Goal: Check status

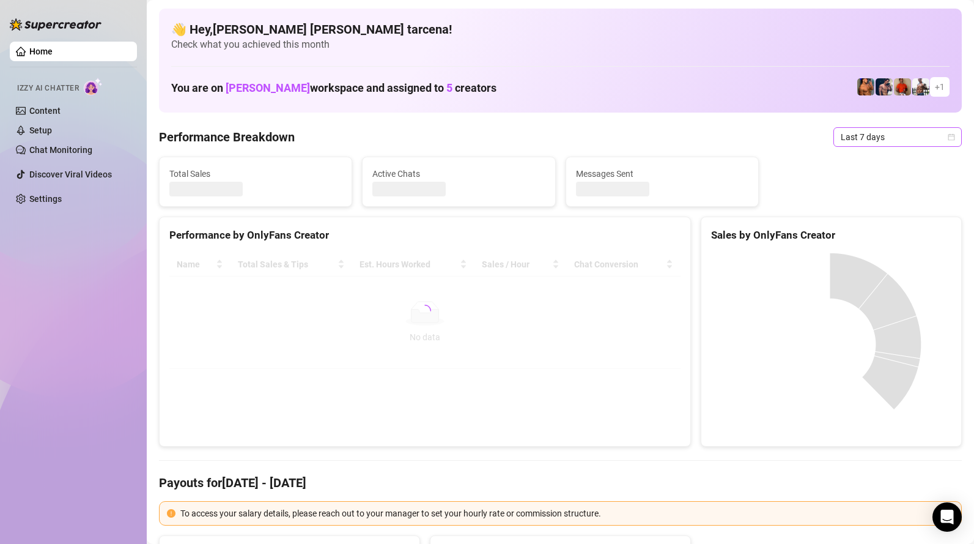
click at [873, 141] on span "Last 7 days" at bounding box center [898, 137] width 114 height 18
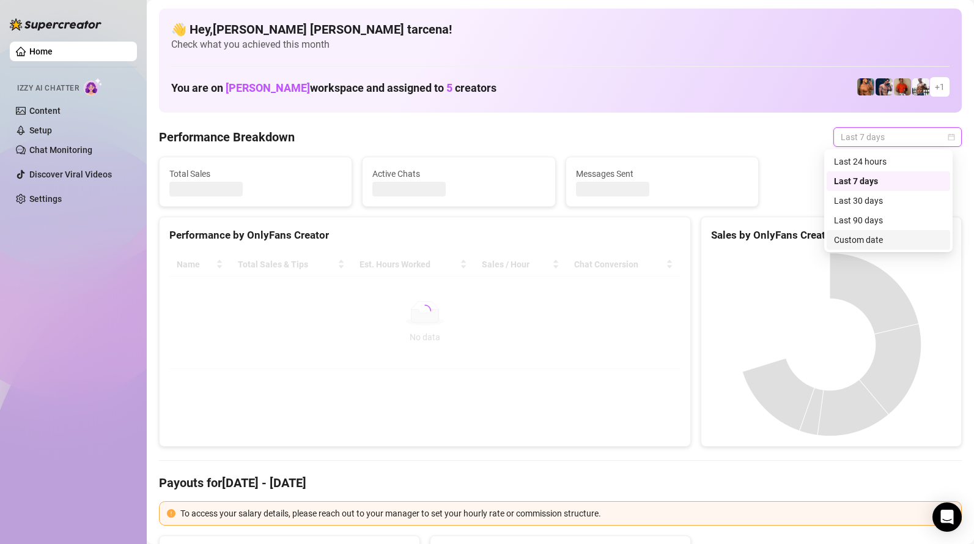
click at [871, 237] on div "Custom date" at bounding box center [888, 239] width 109 height 13
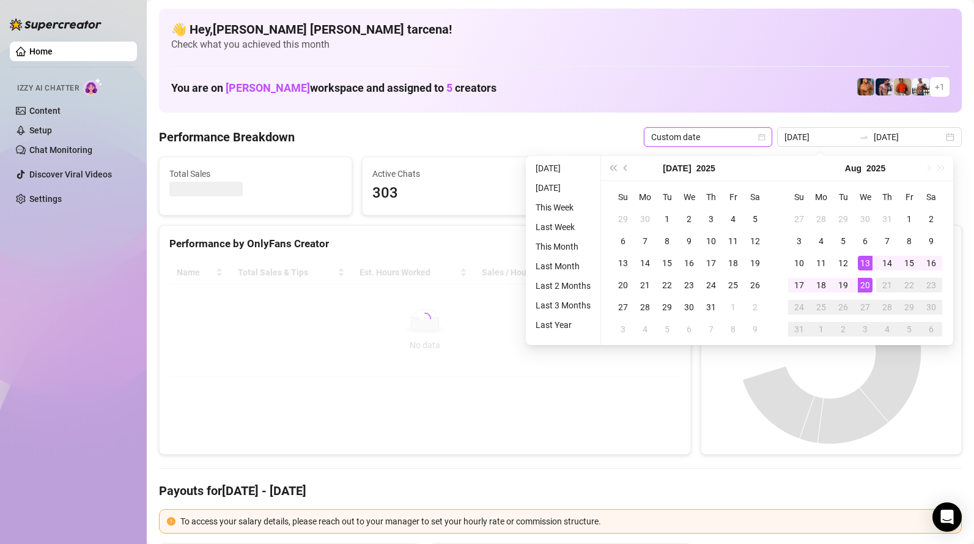
type input "[DATE]"
click at [866, 285] on div "20" at bounding box center [865, 285] width 15 height 15
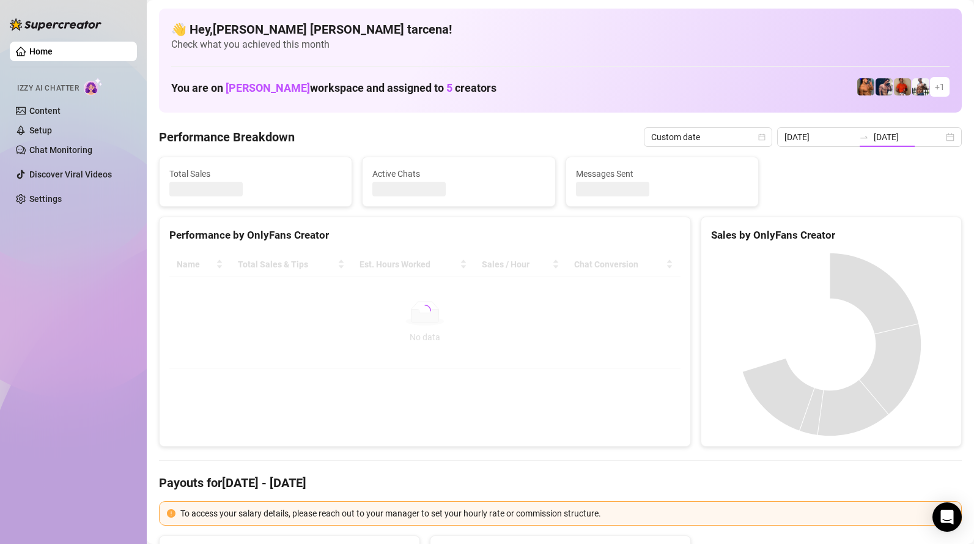
type input "[DATE]"
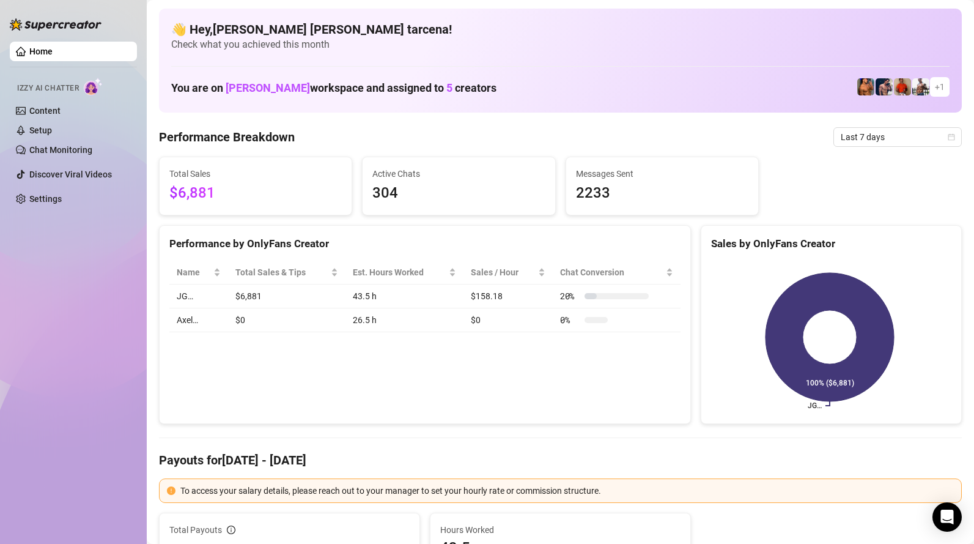
click at [881, 135] on span "Last 7 days" at bounding box center [898, 137] width 114 height 18
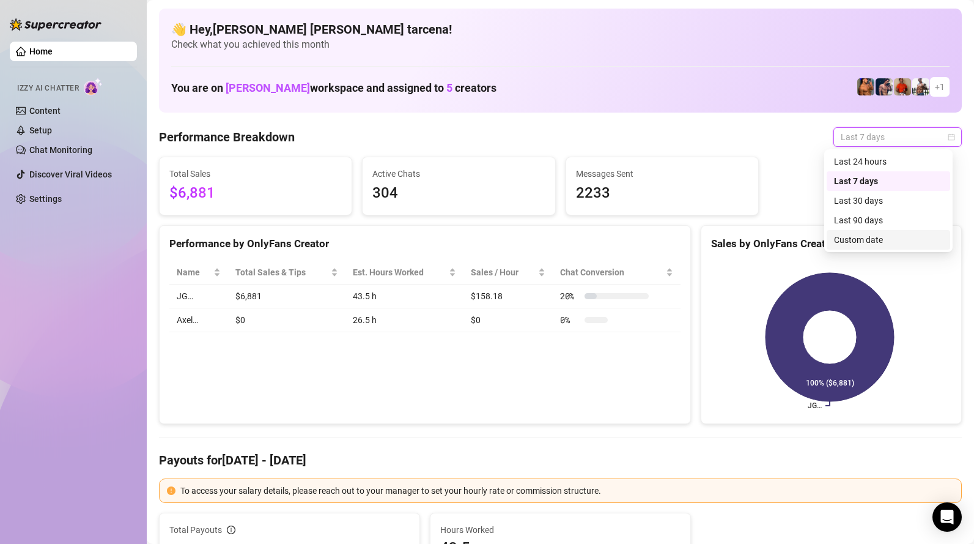
click at [890, 240] on div "Custom date" at bounding box center [888, 239] width 109 height 13
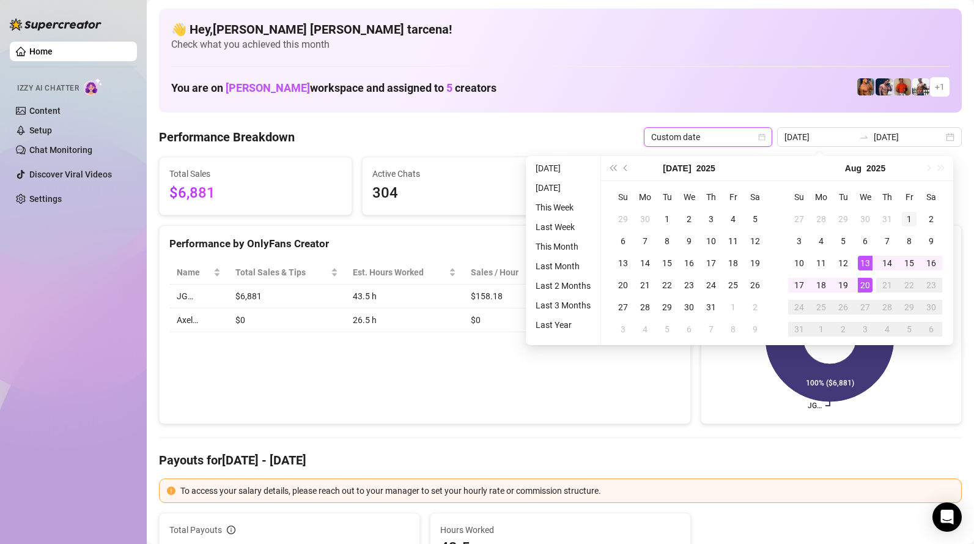
type input "[DATE]"
click at [911, 212] on div "1" at bounding box center [909, 219] width 15 height 15
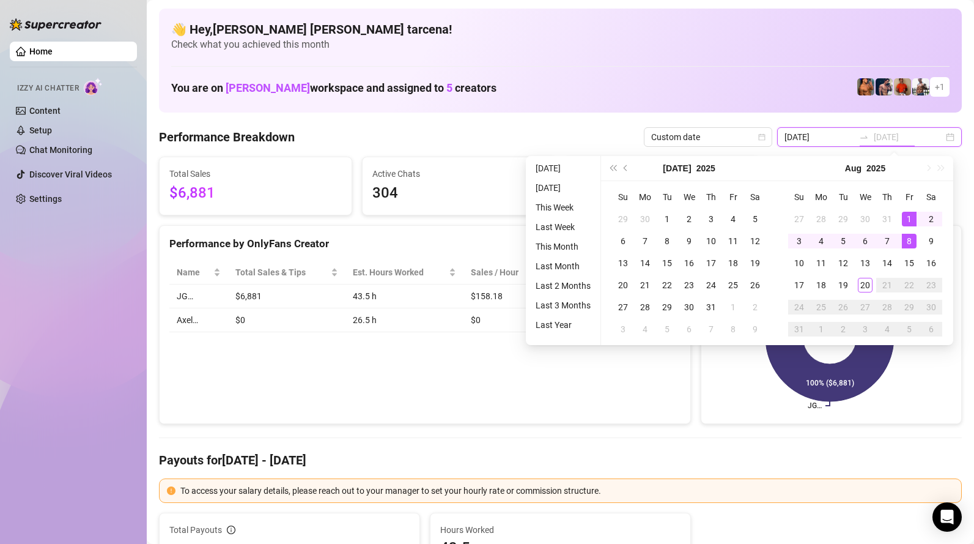
type input "[DATE]"
click at [865, 283] on div "20" at bounding box center [865, 285] width 15 height 15
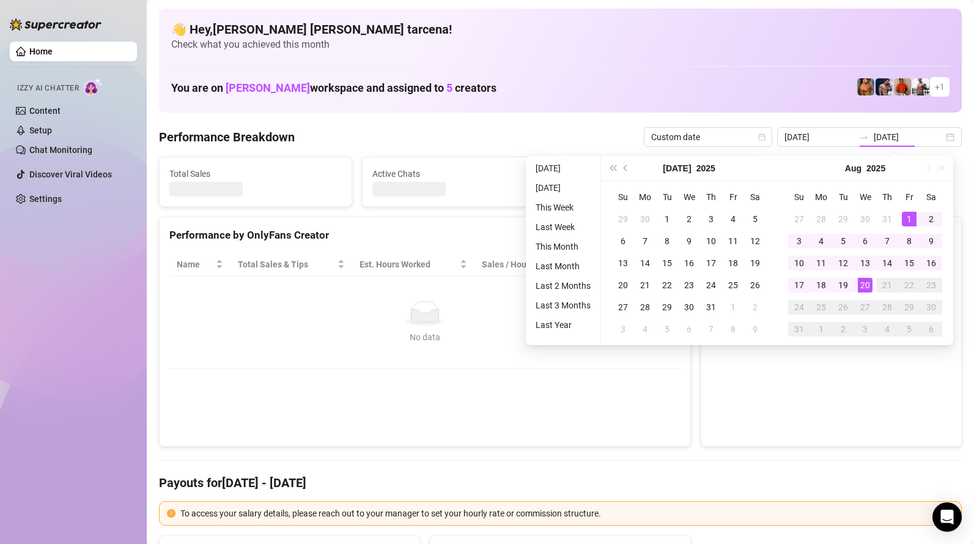
type input "[DATE]"
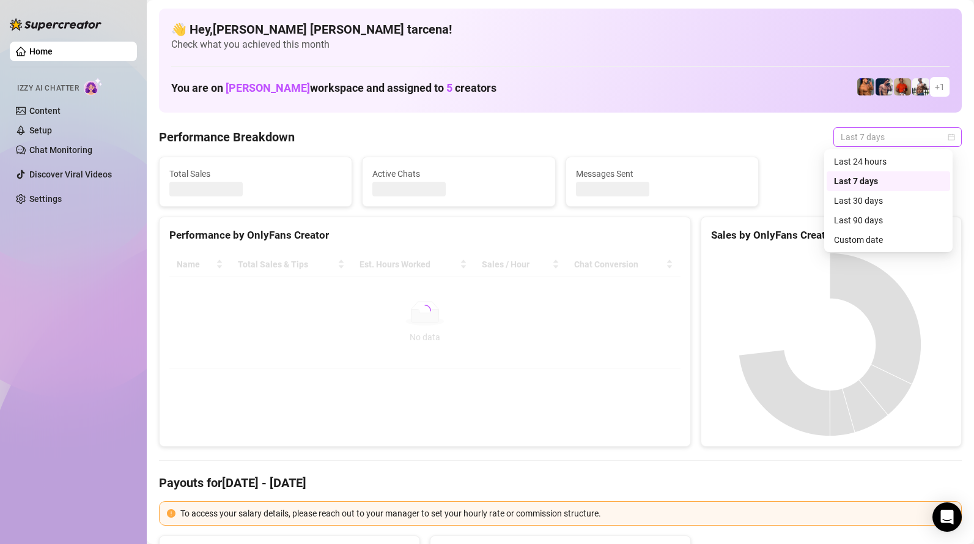
click at [854, 133] on span "Last 7 days" at bounding box center [898, 137] width 114 height 18
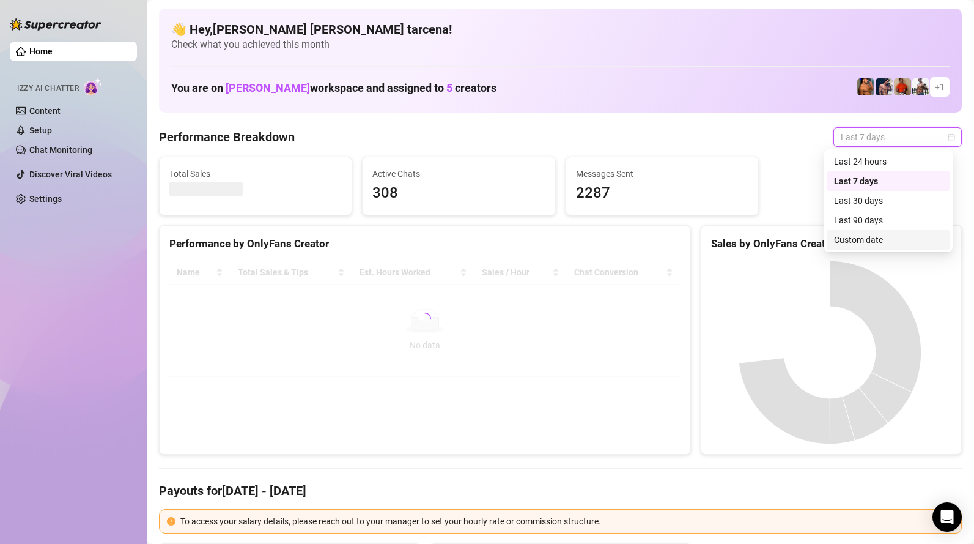
click at [887, 243] on div "Custom date" at bounding box center [888, 239] width 109 height 13
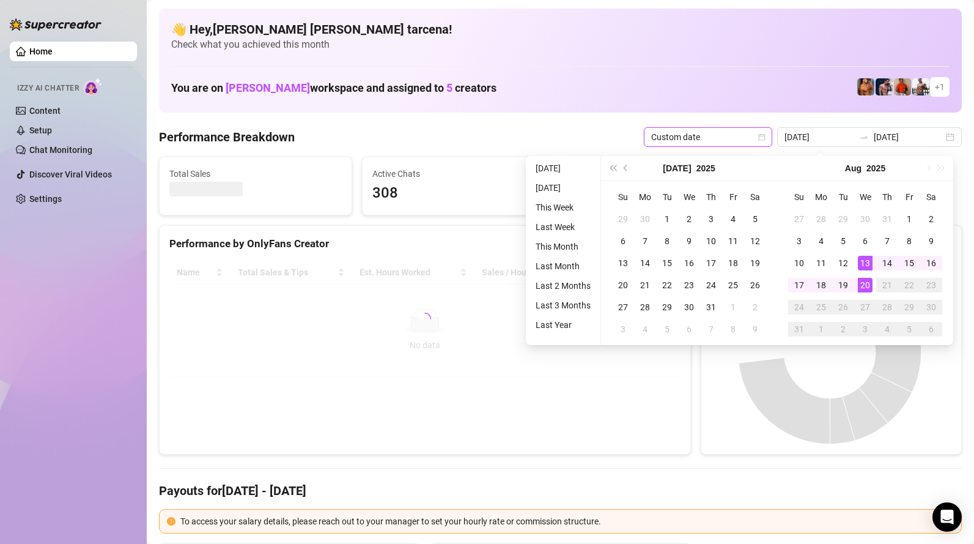
type input "[DATE]"
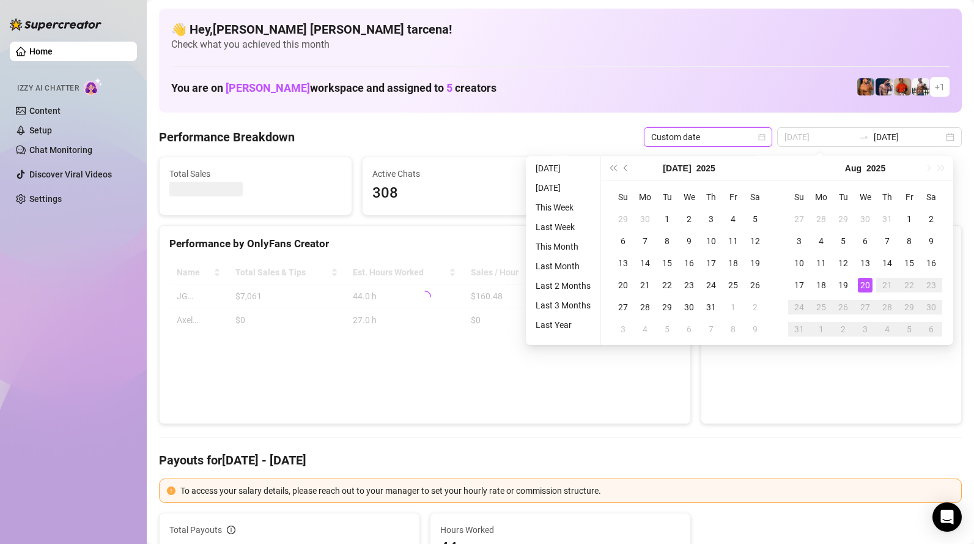
click at [866, 284] on div "20" at bounding box center [865, 285] width 15 height 15
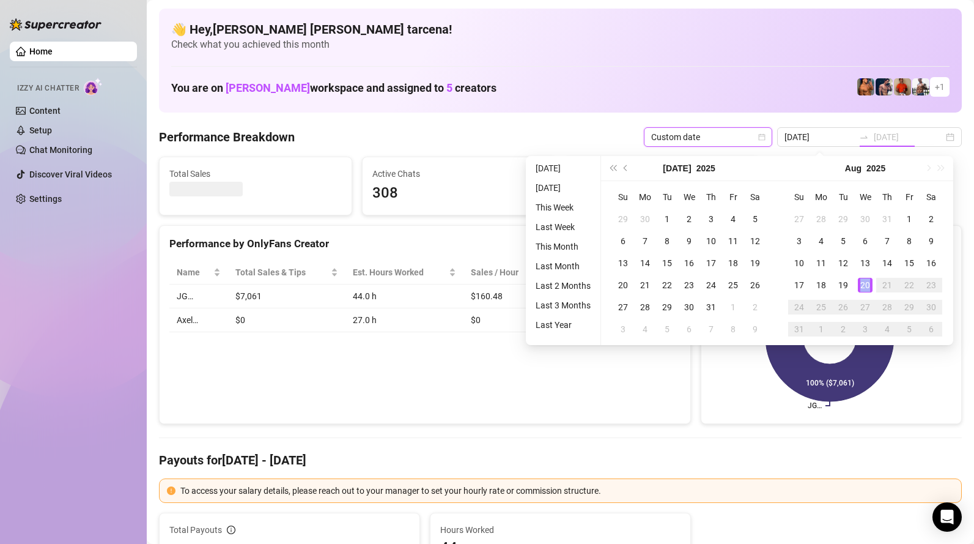
type input "[DATE]"
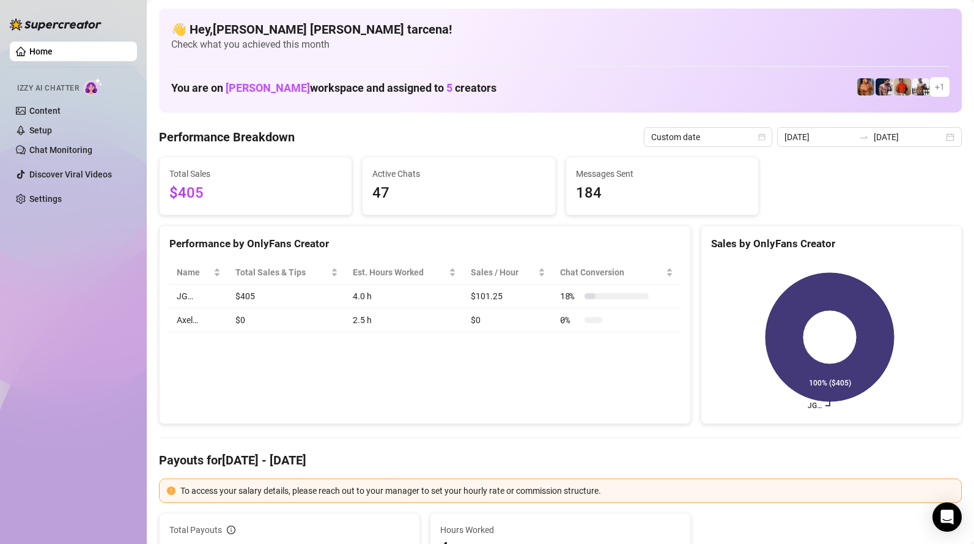
click at [23, 301] on div "Home Izzy AI Chatter Content Setup Chat Monitoring Discover Viral Videos Settin…" at bounding box center [73, 266] width 127 height 533
click at [843, 138] on input "[DATE]" at bounding box center [819, 136] width 70 height 13
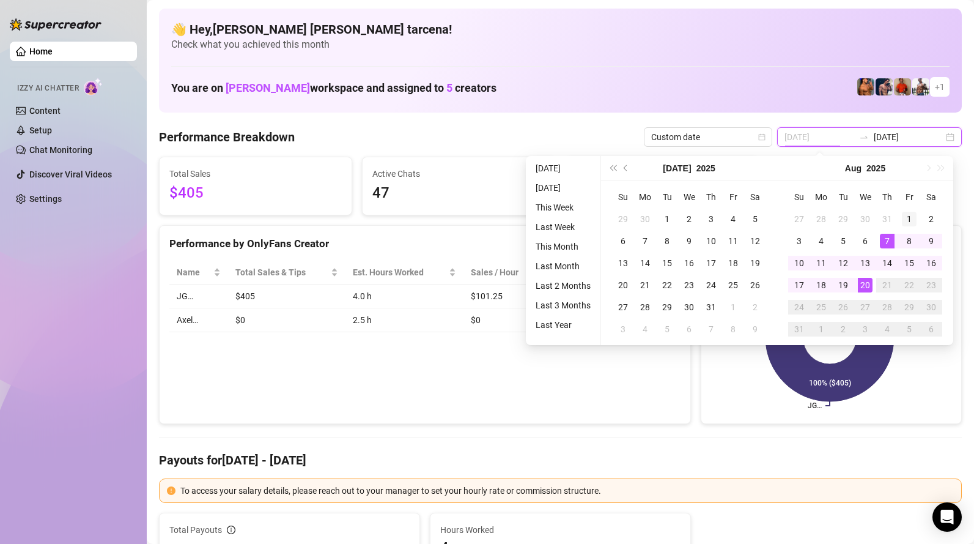
type input "[DATE]"
click at [909, 221] on div "1" at bounding box center [909, 219] width 15 height 15
type input "[DATE]"
click at [867, 284] on div "20" at bounding box center [865, 285] width 15 height 15
type input "[DATE]"
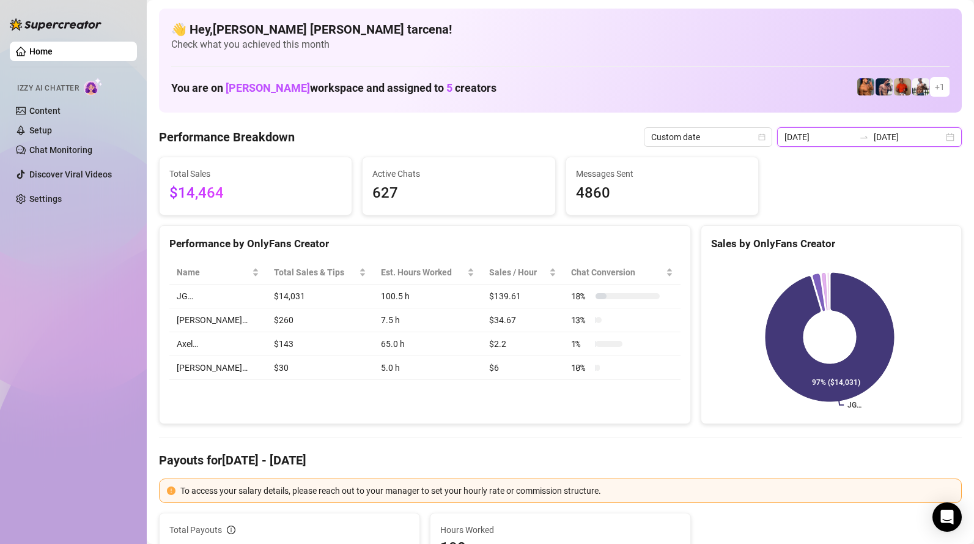
click at [883, 142] on input "[DATE]" at bounding box center [909, 136] width 70 height 13
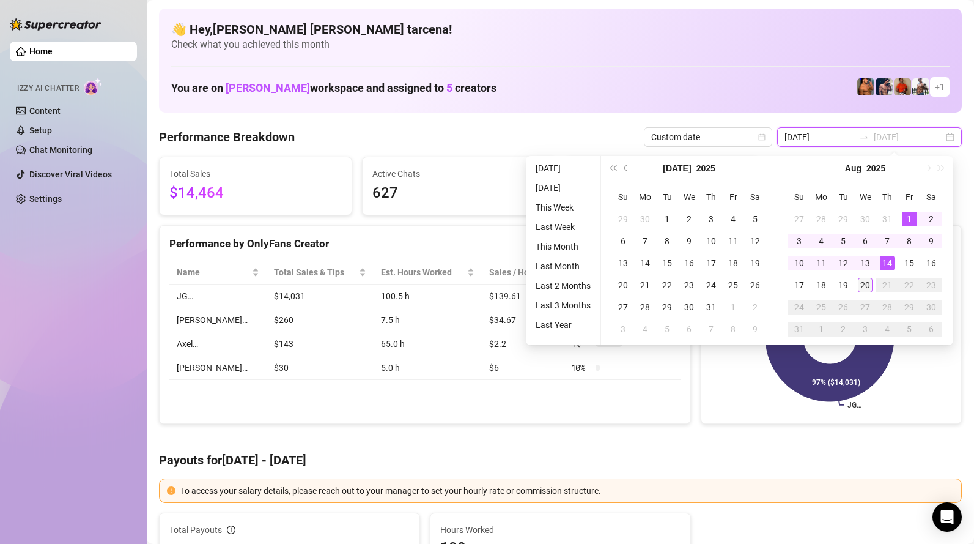
type input "[DATE]"
click at [868, 284] on div "20" at bounding box center [865, 285] width 15 height 15
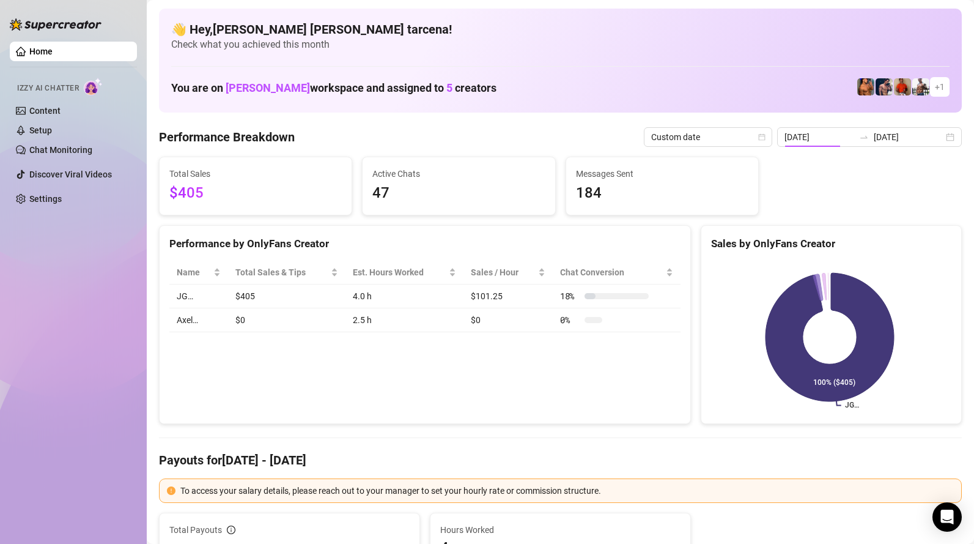
type input "[DATE]"
click at [295, 382] on div "Performance by OnlyFans Creator Name Total Sales & Tips Est. Hours Worked Sales…" at bounding box center [425, 324] width 532 height 199
click at [828, 134] on input "[DATE]" at bounding box center [819, 136] width 70 height 13
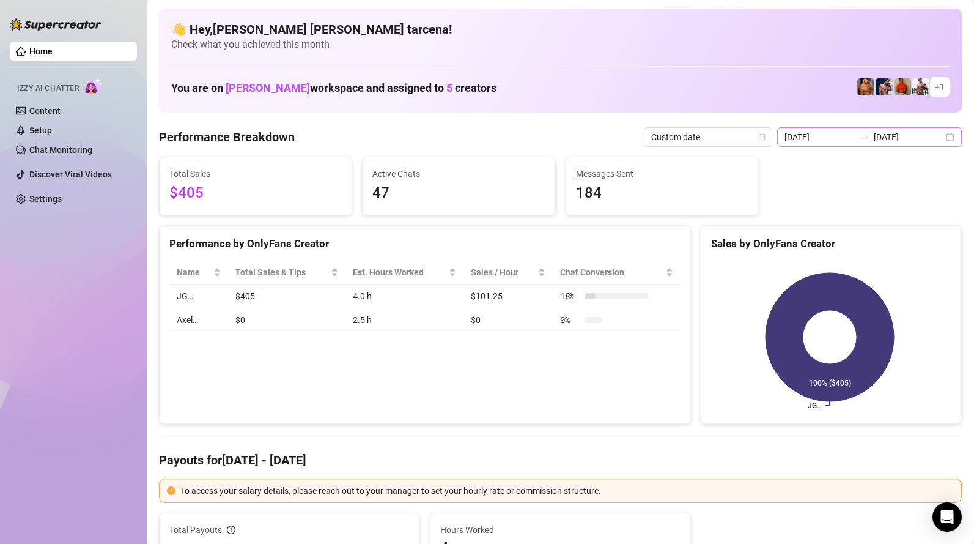
click at [867, 136] on icon "swap-right" at bounding box center [864, 137] width 10 height 10
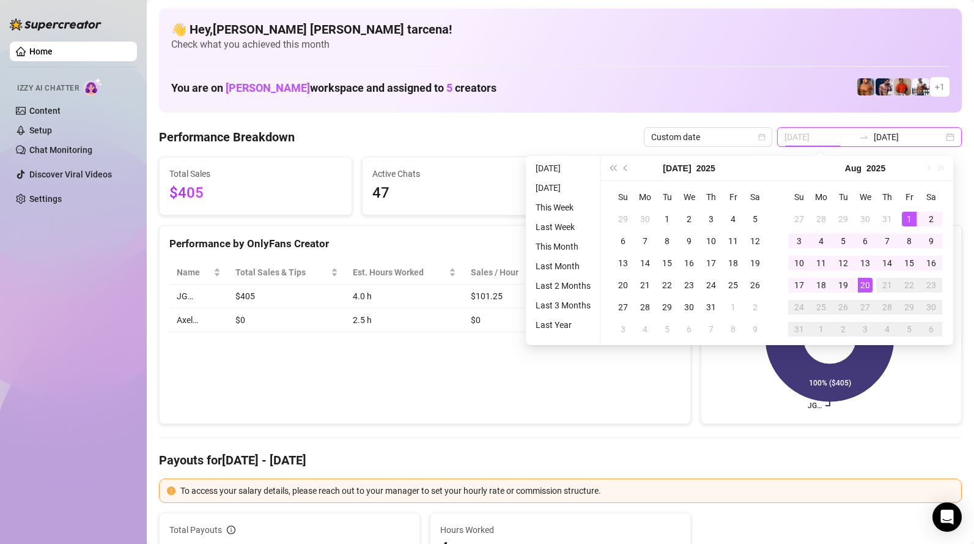
type input "[DATE]"
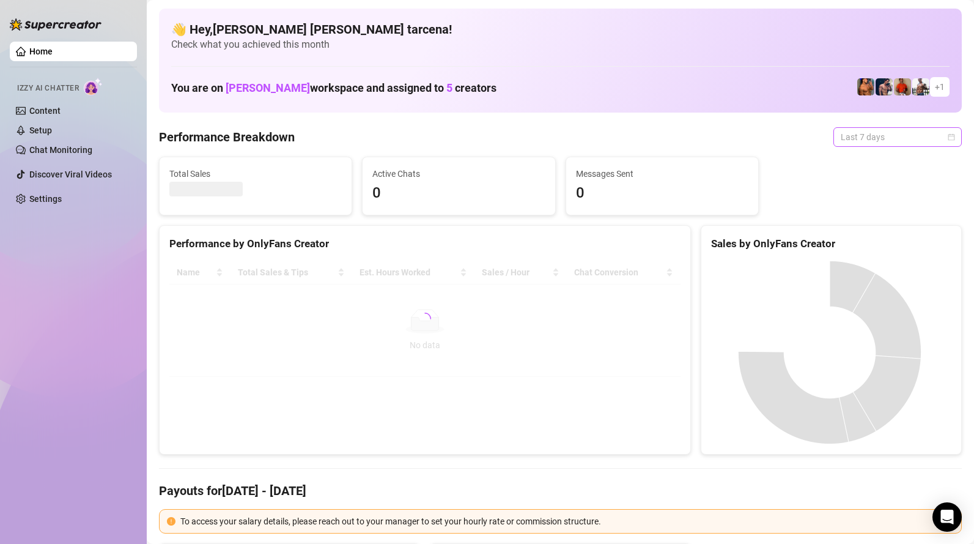
click at [852, 131] on span "Last 7 days" at bounding box center [898, 137] width 114 height 18
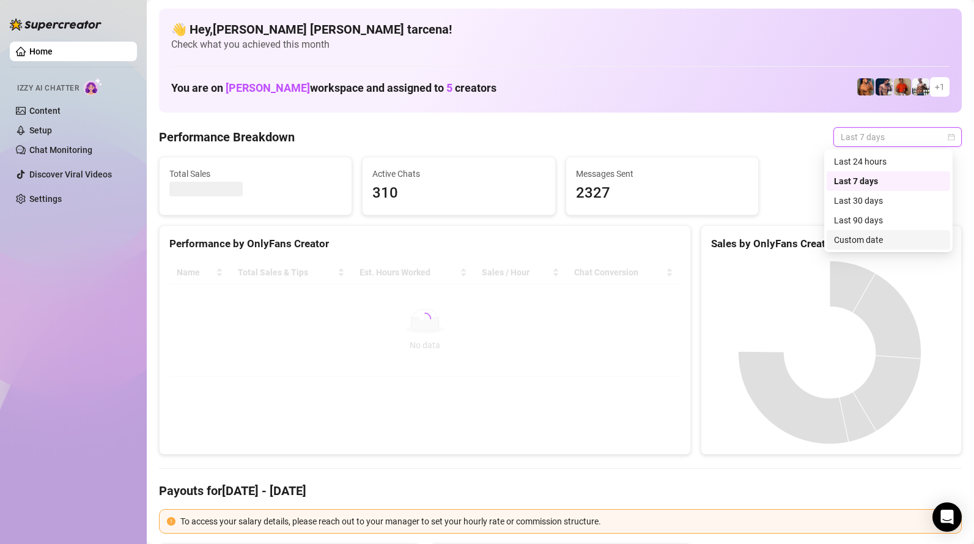
click at [890, 238] on div "Custom date" at bounding box center [888, 239] width 109 height 13
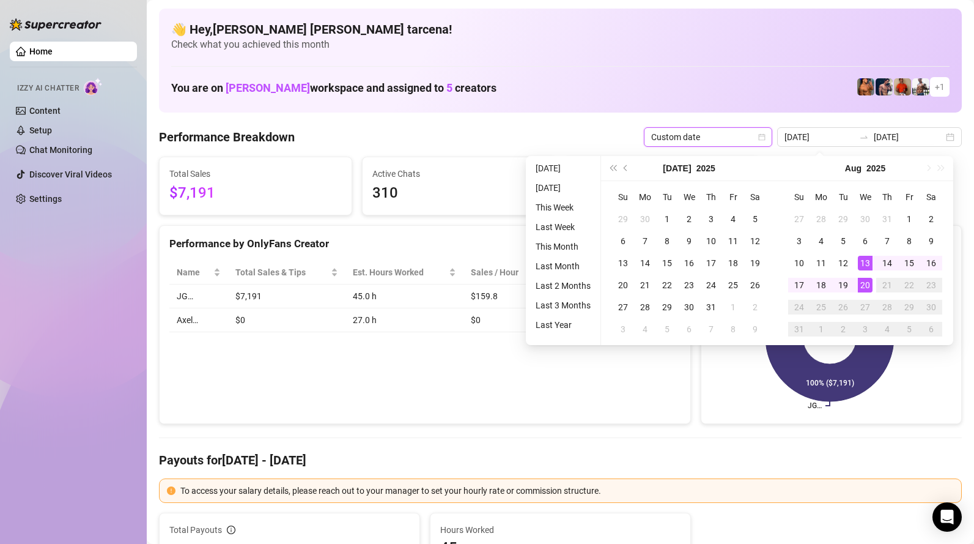
type input "[DATE]"
click at [867, 283] on div "20" at bounding box center [865, 285] width 15 height 15
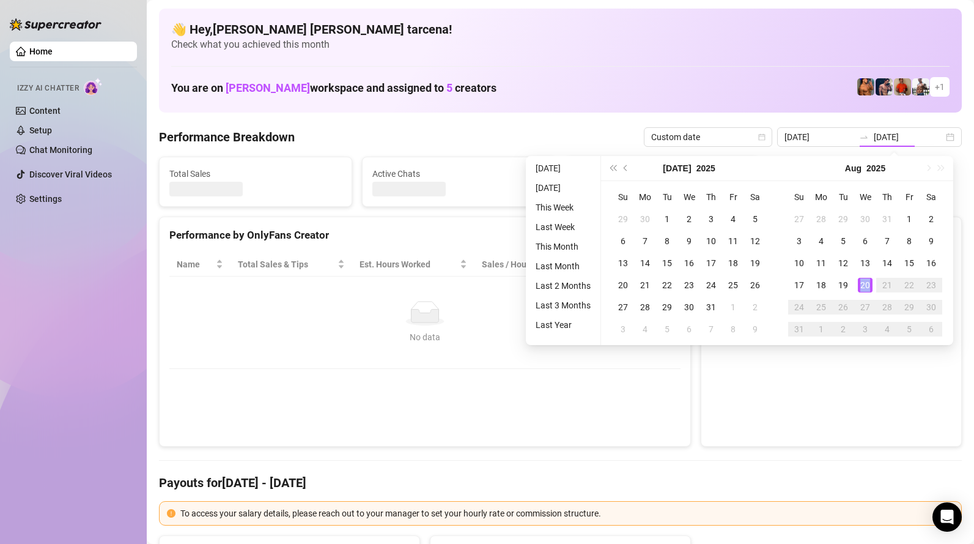
type input "[DATE]"
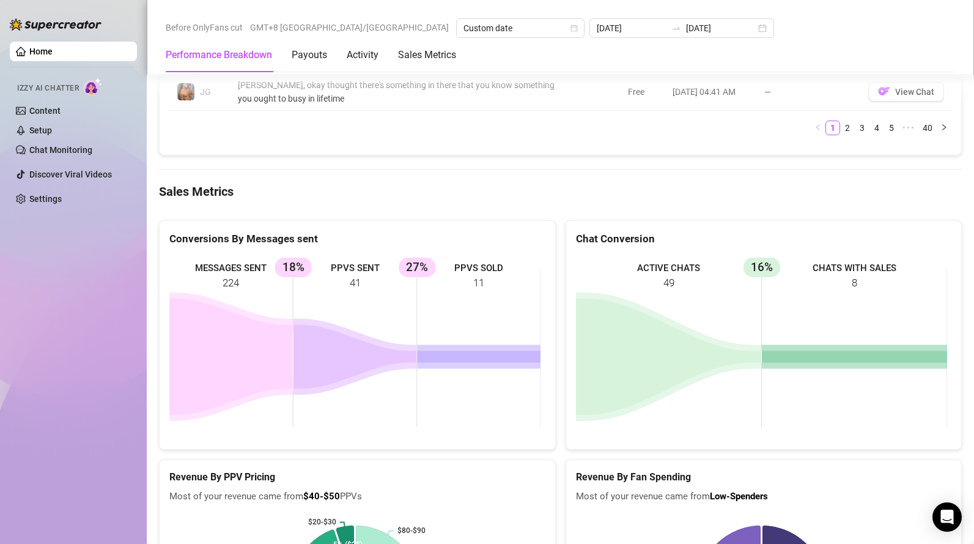
scroll to position [1453, 0]
